Goal: Answer question/provide support

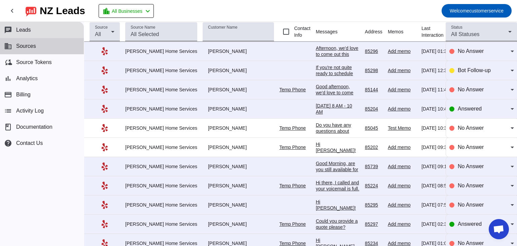
click at [30, 50] on button "business Sources" at bounding box center [42, 46] width 84 height 16
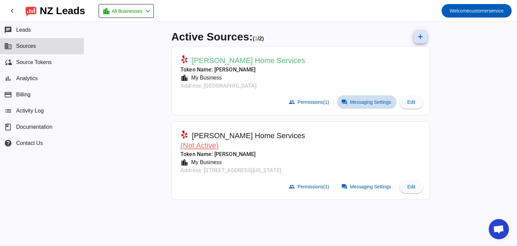
click at [375, 107] on span at bounding box center [367, 101] width 59 height 13
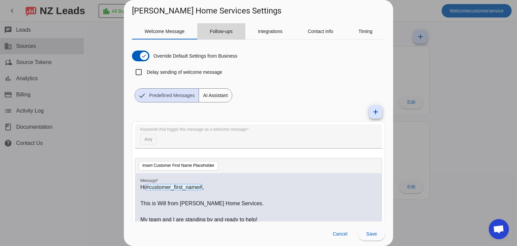
click at [225, 37] on span "Follow-ups" at bounding box center [221, 31] width 23 height 16
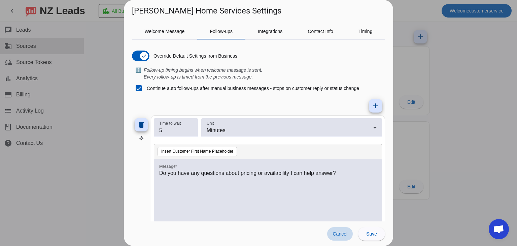
click at [345, 235] on span "Cancel" at bounding box center [340, 233] width 15 height 5
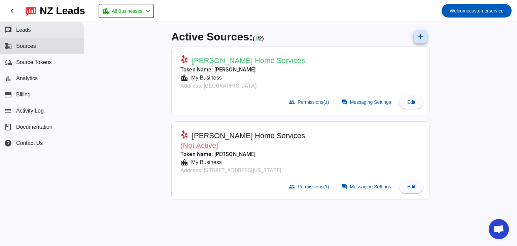
click at [27, 29] on span "Leads" at bounding box center [23, 30] width 15 height 6
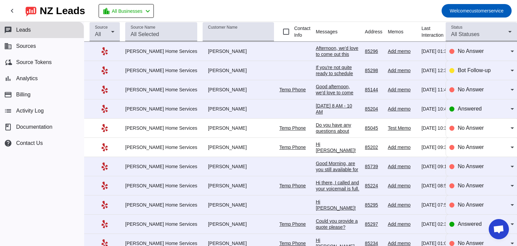
click at [323, 47] on div "Afternoon, we'd love to come out this week. When are you available?" at bounding box center [338, 57] width 44 height 24
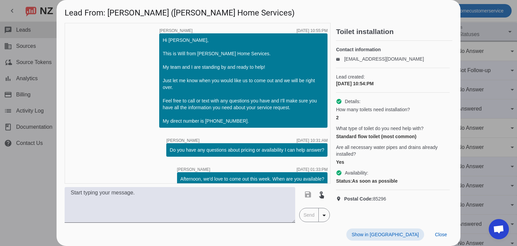
scroll to position [8, 0]
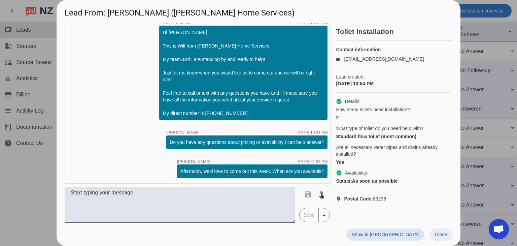
click at [444, 234] on span "Close" at bounding box center [441, 234] width 12 height 5
